Goal: Task Accomplishment & Management: Use online tool/utility

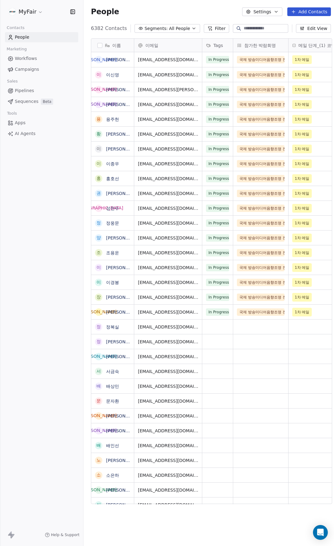
scroll to position [476, 252]
click at [36, 75] on div "Contacts People Marketing Workflows Campaigns Sales Pipelines Sequences Beta To…" at bounding box center [41, 80] width 83 height 115
click at [41, 71] on link "Campaigns" at bounding box center [41, 69] width 73 height 10
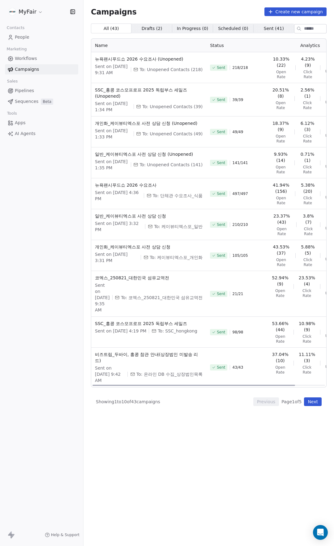
click at [159, 45] on th "Name" at bounding box center [148, 46] width 115 height 14
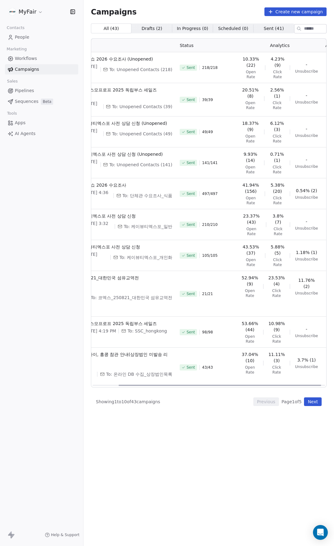
scroll to position [0, 32]
drag, startPoint x: 180, startPoint y: 401, endPoint x: 208, endPoint y: 400, distance: 28.1
click at [208, 386] on div at bounding box center [219, 385] width 203 height 1
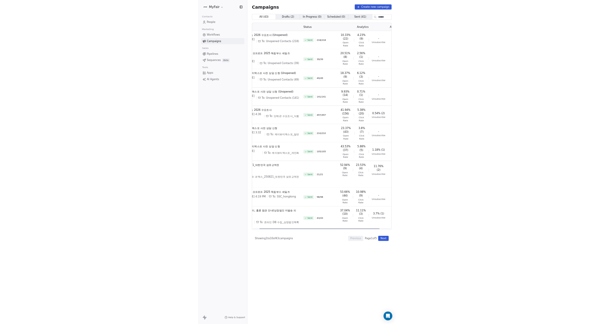
scroll to position [0, 0]
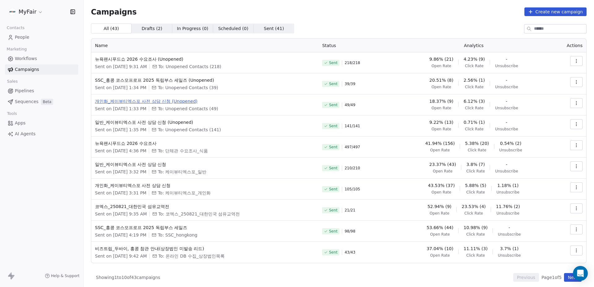
scroll to position [2, 0]
